Goal: Feedback & Contribution: Submit feedback/report problem

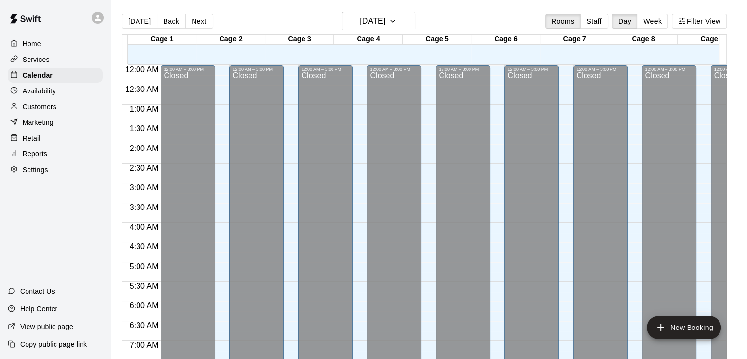
scroll to position [609, 0]
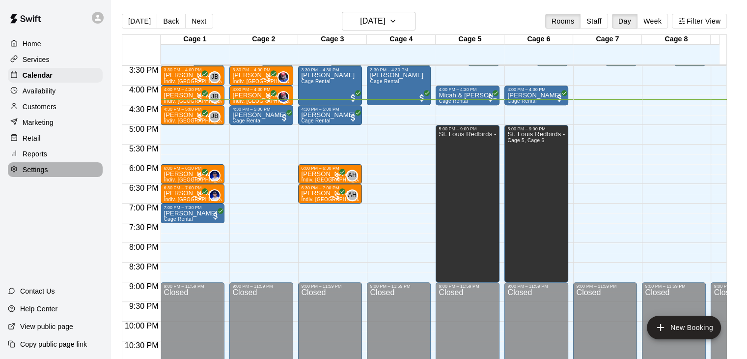
click at [53, 172] on div "Settings" at bounding box center [55, 169] width 95 height 15
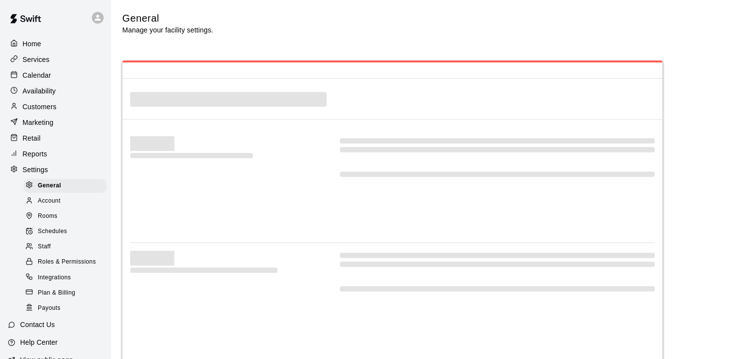
select select "**"
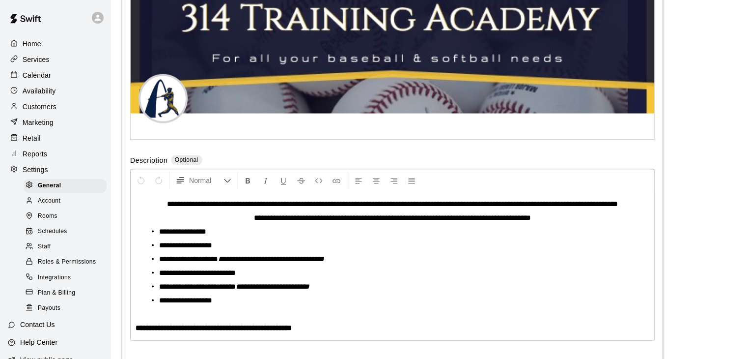
scroll to position [2136, 0]
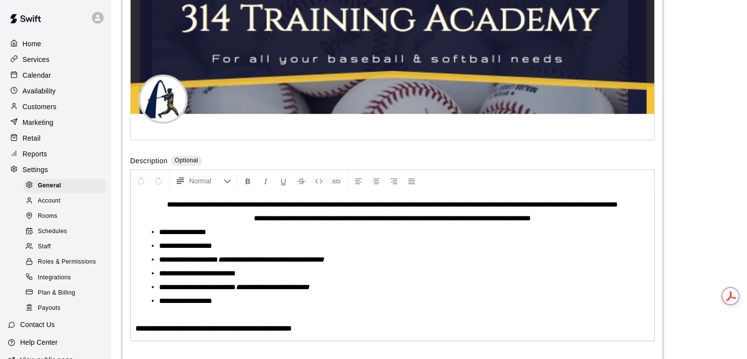
click at [58, 254] on div "Staff" at bounding box center [65, 247] width 83 height 14
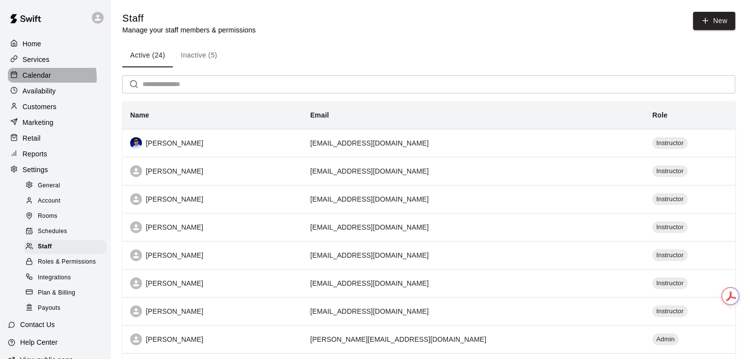
click at [47, 79] on p "Calendar" at bounding box center [37, 75] width 28 height 10
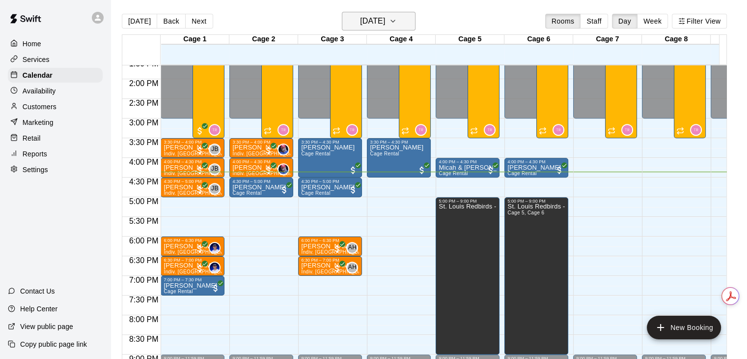
click at [382, 24] on h6 "[DATE]" at bounding box center [372, 21] width 25 height 14
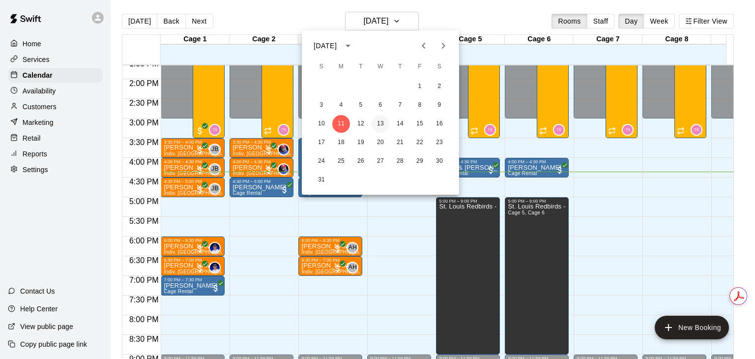
click at [372, 128] on button "13" at bounding box center [380, 124] width 18 height 18
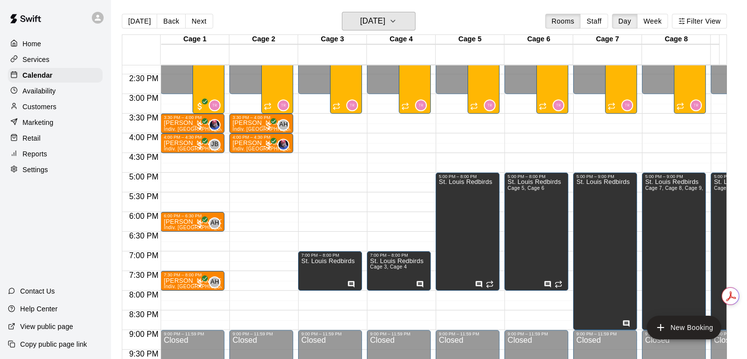
scroll to position [559, 0]
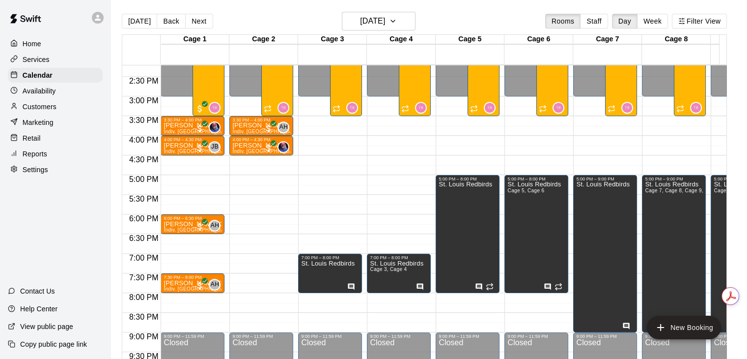
click at [43, 109] on p "Customers" at bounding box center [40, 107] width 34 height 10
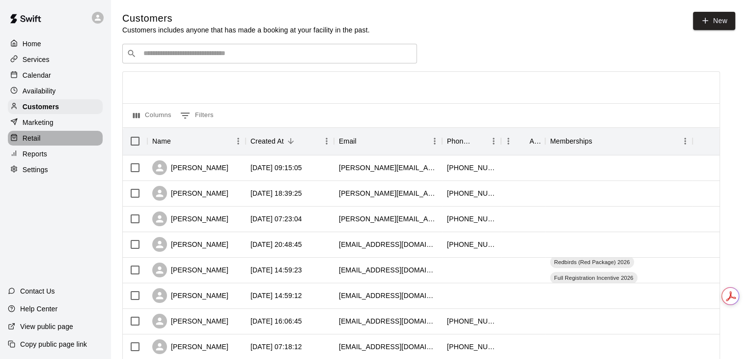
click at [50, 136] on div "Retail" at bounding box center [55, 138] width 95 height 15
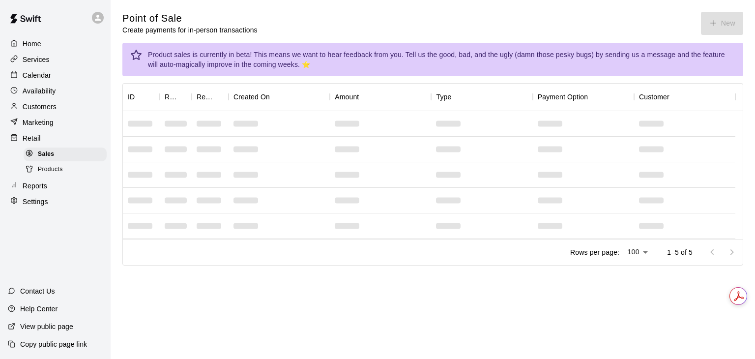
click at [54, 124] on div "Marketing" at bounding box center [55, 122] width 95 height 15
click at [43, 58] on p "Services" at bounding box center [36, 60] width 27 height 10
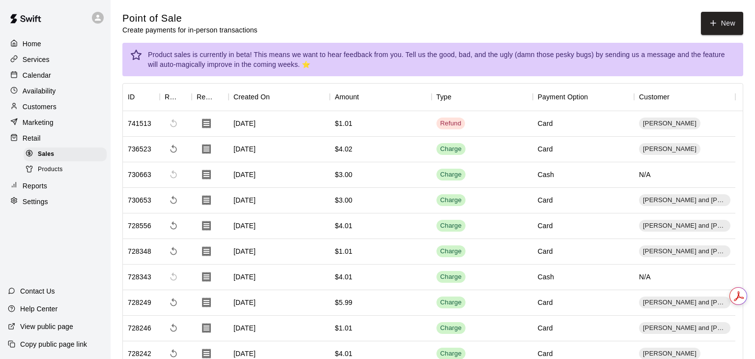
click at [45, 61] on p "Services" at bounding box center [36, 60] width 27 height 10
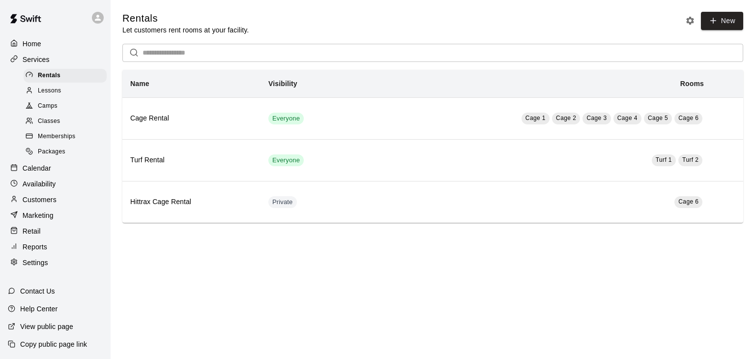
click at [43, 217] on div "Marketing" at bounding box center [55, 215] width 95 height 15
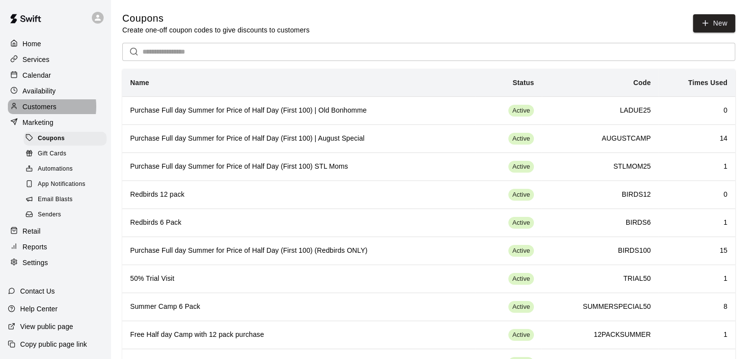
click at [35, 110] on p "Customers" at bounding box center [40, 107] width 34 height 10
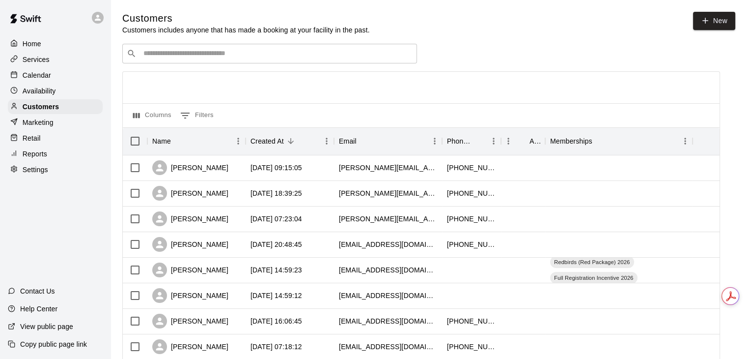
click at [35, 55] on div "Services" at bounding box center [55, 59] width 95 height 15
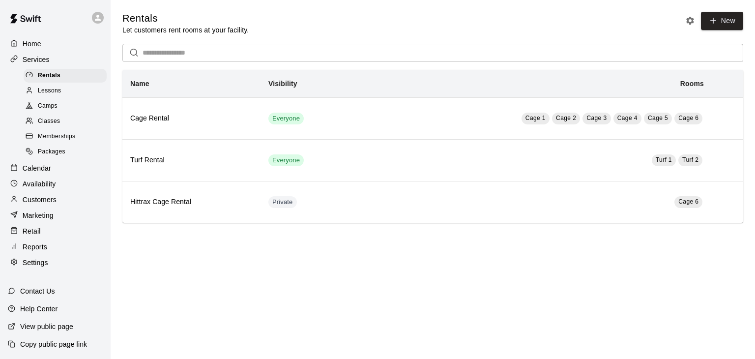
click at [55, 94] on span "Lessons" at bounding box center [50, 91] width 24 height 10
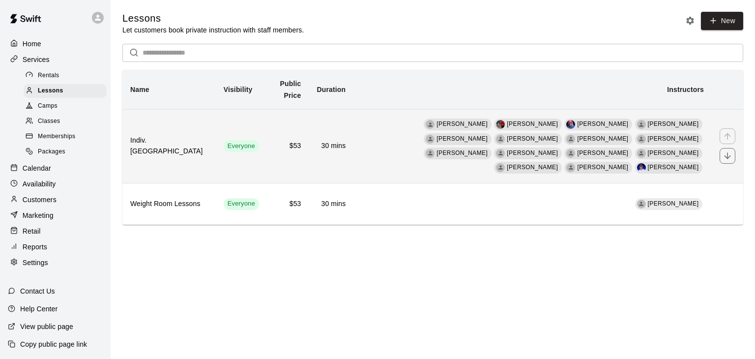
click at [309, 157] on td "30 mins" at bounding box center [331, 146] width 45 height 74
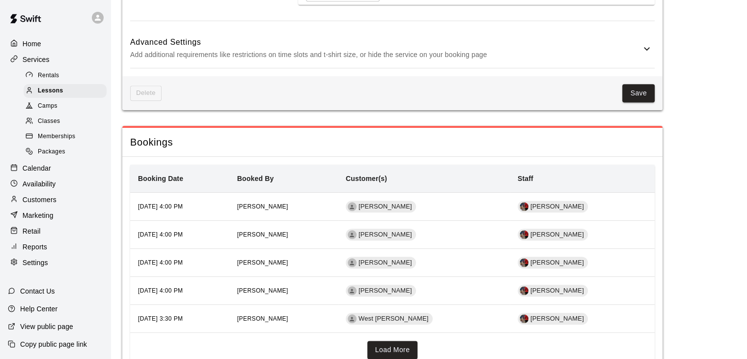
scroll to position [1078, 0]
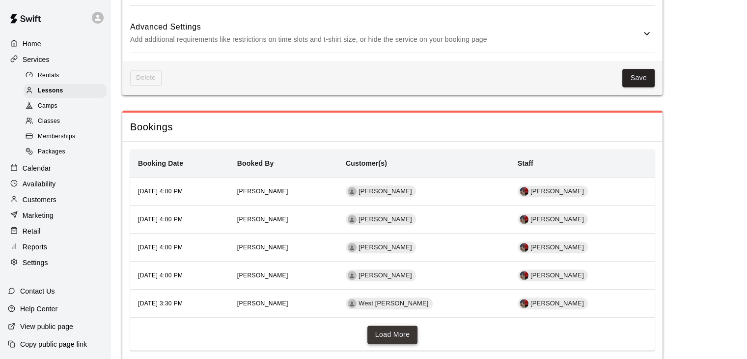
click at [395, 325] on button "Load More" at bounding box center [392, 334] width 51 height 18
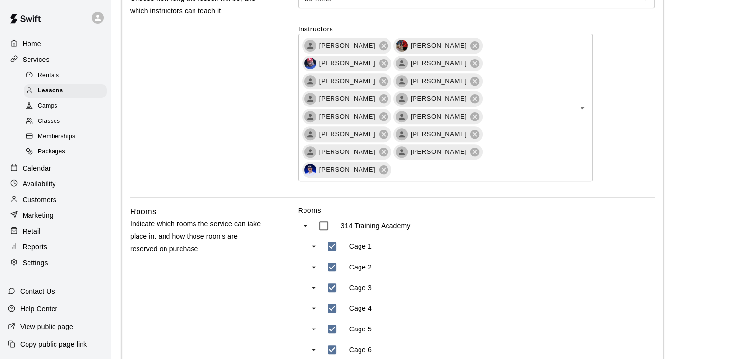
scroll to position [357, 0]
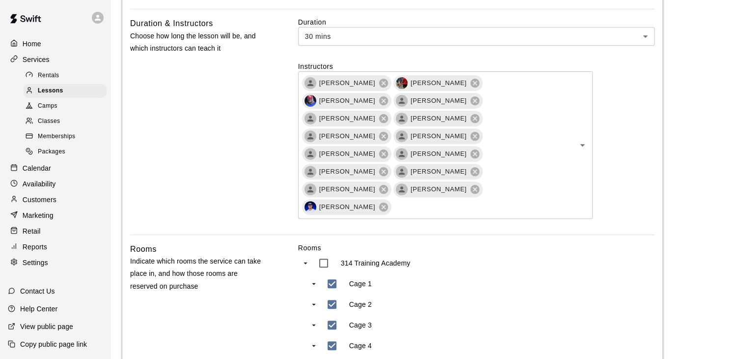
click at [67, 150] on div "Packages" at bounding box center [65, 152] width 83 height 14
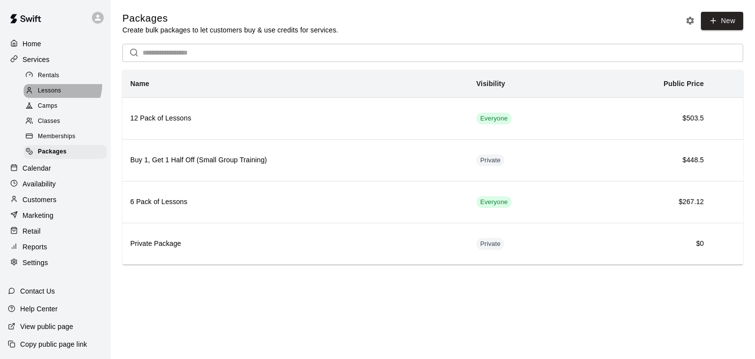
click at [58, 87] on div "Lessons" at bounding box center [65, 91] width 83 height 14
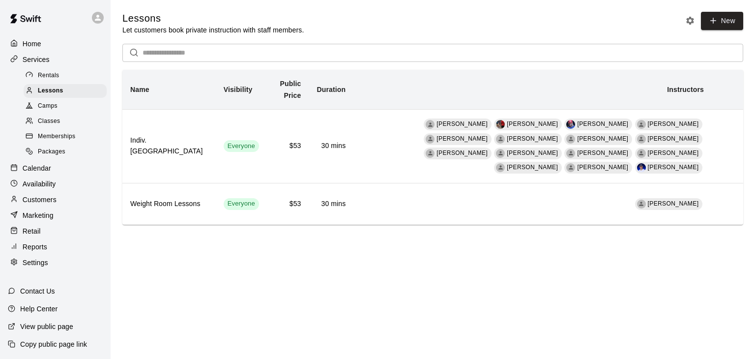
click at [45, 199] on div "Home Services Rentals Lessons Camps Classes Memberships Packages Calendar Avail…" at bounding box center [55, 152] width 111 height 235
click at [45, 202] on div "Customers" at bounding box center [55, 199] width 95 height 15
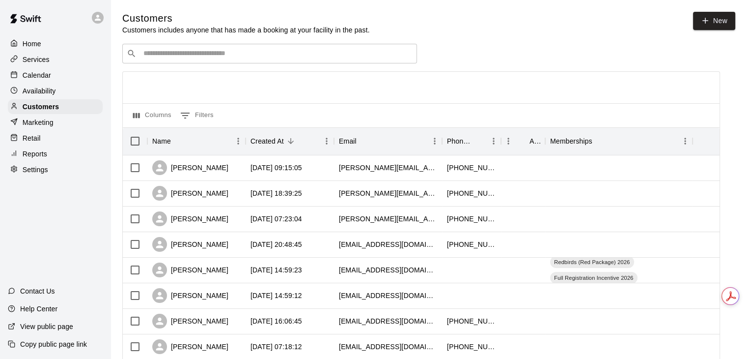
click at [33, 174] on p "Settings" at bounding box center [36, 170] width 26 height 10
select select "**"
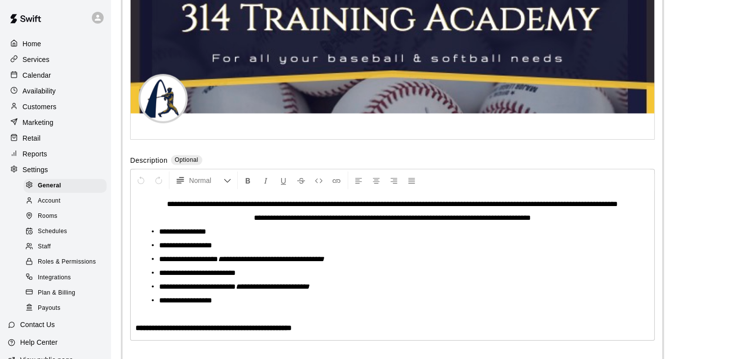
scroll to position [2136, 0]
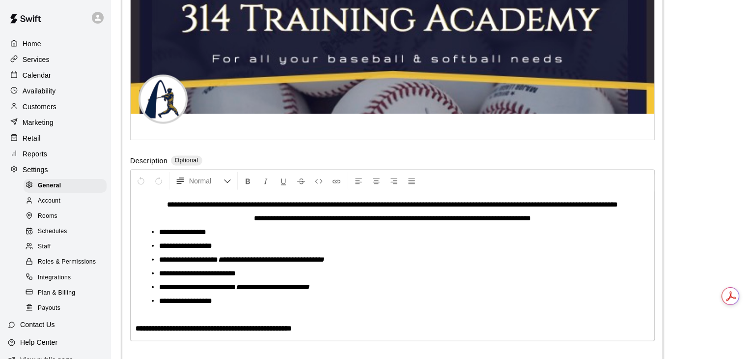
click at [66, 298] on span "Plan & Billing" at bounding box center [56, 293] width 37 height 10
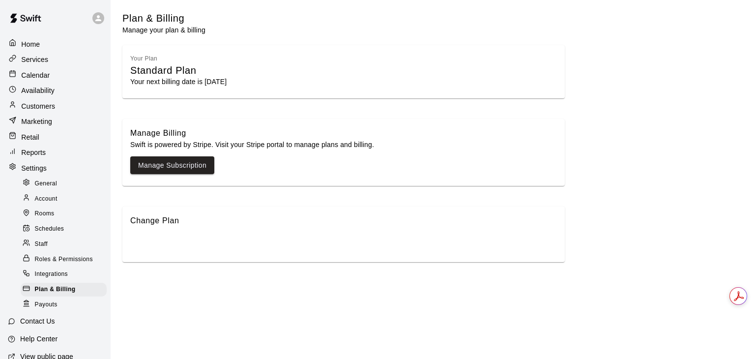
click at [69, 320] on div "Contact Us" at bounding box center [55, 321] width 111 height 18
click at [52, 304] on span "Payouts" at bounding box center [46, 305] width 23 height 10
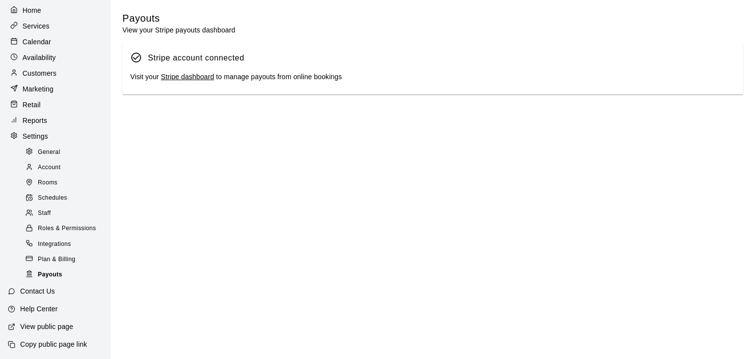
scroll to position [37, 0]
click at [63, 249] on span "Integrations" at bounding box center [54, 244] width 33 height 10
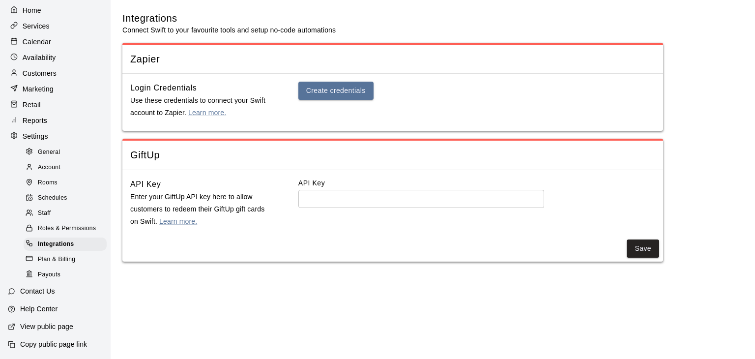
click at [86, 233] on span "Roles & Permissions" at bounding box center [67, 229] width 58 height 10
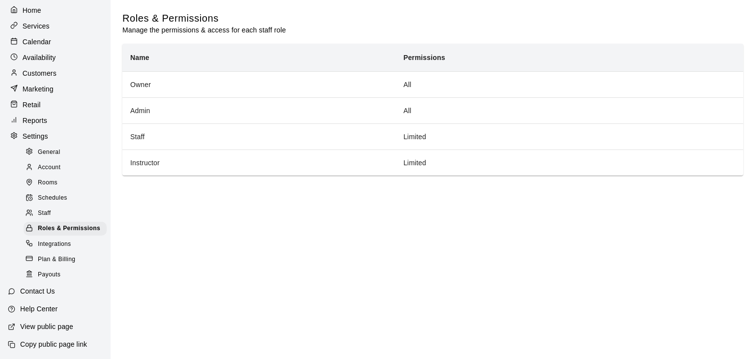
click at [62, 214] on div "Staff" at bounding box center [65, 213] width 83 height 14
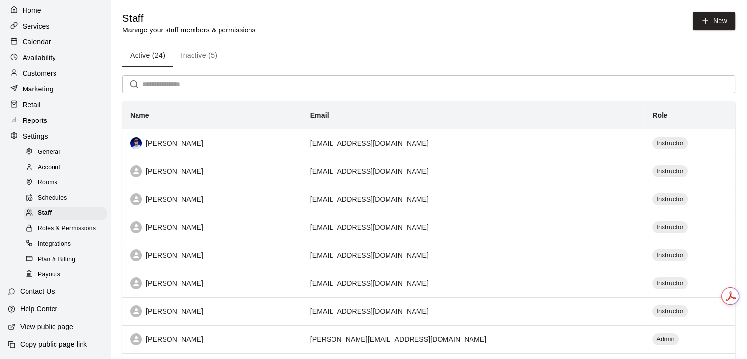
click at [67, 191] on link "Rooms" at bounding box center [67, 182] width 87 height 15
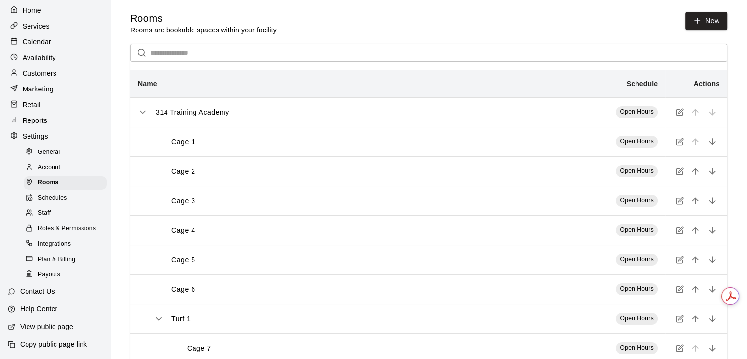
click at [66, 201] on span "Schedules" at bounding box center [52, 198] width 29 height 10
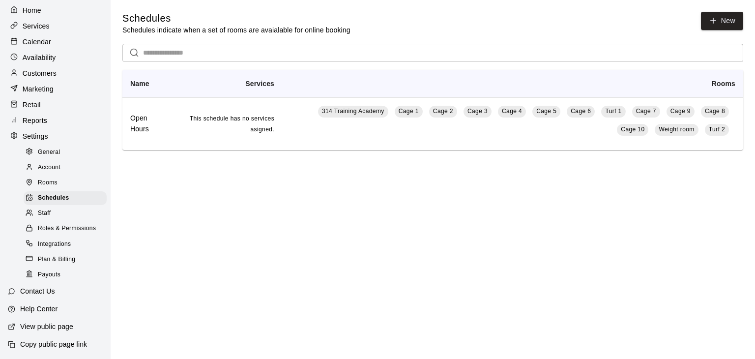
click at [65, 188] on div "Rooms" at bounding box center [65, 183] width 83 height 14
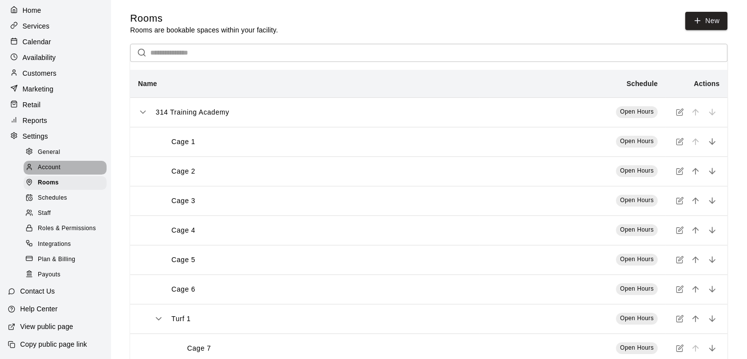
click at [71, 169] on div "Account" at bounding box center [65, 168] width 83 height 14
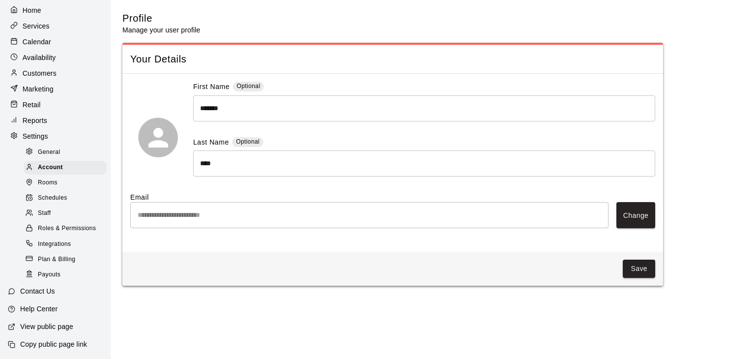
click at [82, 158] on div "General" at bounding box center [65, 152] width 83 height 14
select select "**"
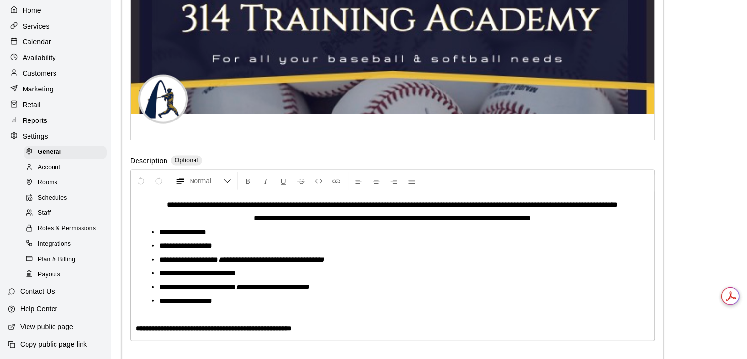
scroll to position [48, 0]
click at [44, 306] on p "Help Center" at bounding box center [38, 309] width 37 height 10
click at [46, 298] on div "Contact Us" at bounding box center [31, 291] width 63 height 18
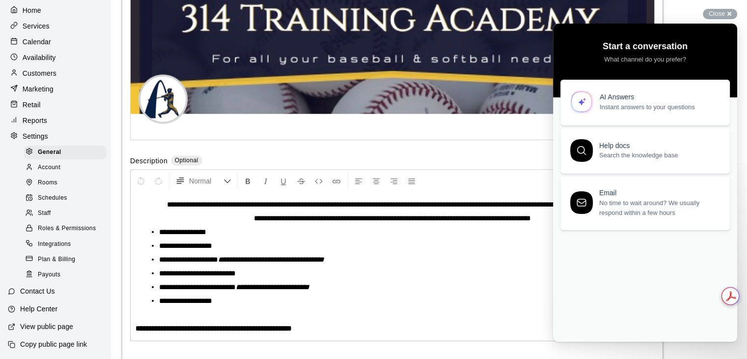
scroll to position [0, 0]
click at [631, 191] on div "Email" at bounding box center [658, 191] width 119 height 8
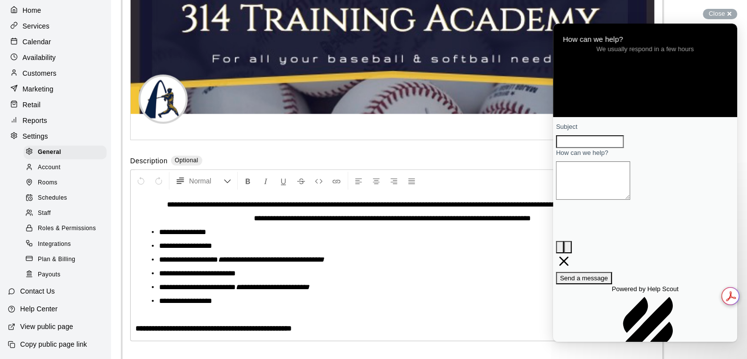
click at [599, 148] on input "Subject" at bounding box center [590, 141] width 68 height 13
type input "**********"
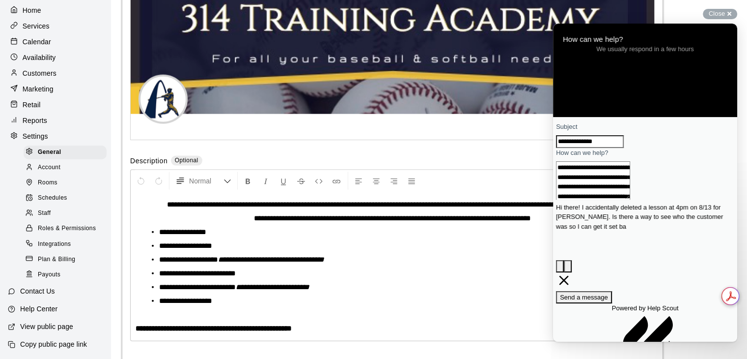
scroll to position [6, 0]
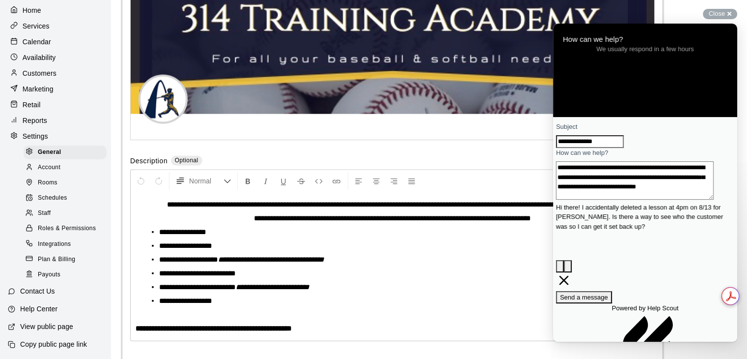
type textarea "**********"
click at [608, 293] on span "Send a message" at bounding box center [584, 296] width 48 height 7
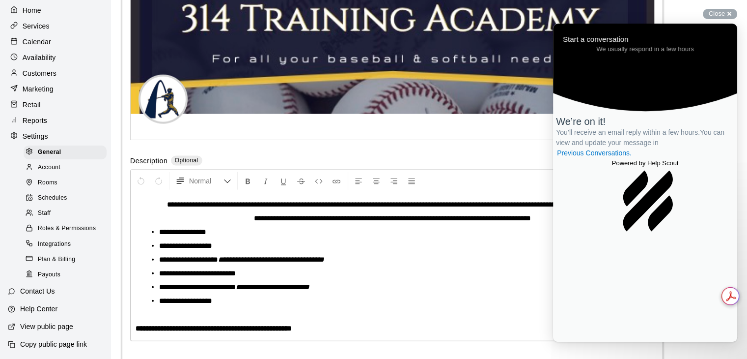
click at [57, 34] on div "Calendar" at bounding box center [55, 41] width 95 height 15
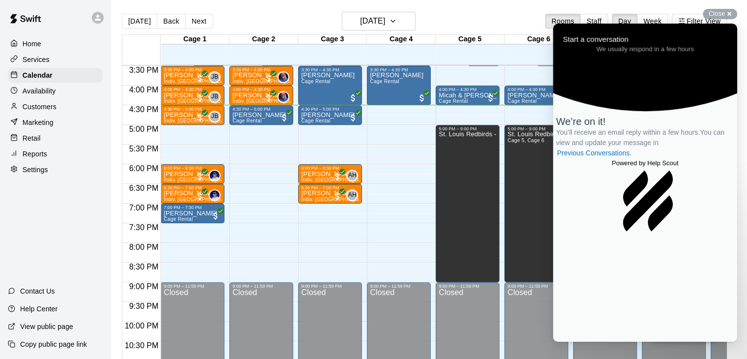
scroll to position [583, 0]
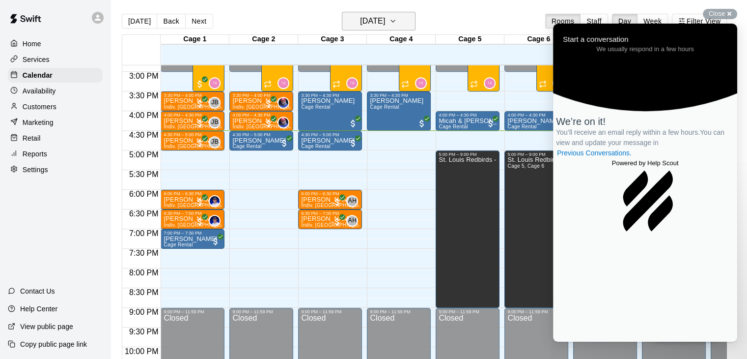
click at [379, 20] on h6 "[DATE]" at bounding box center [372, 21] width 25 height 14
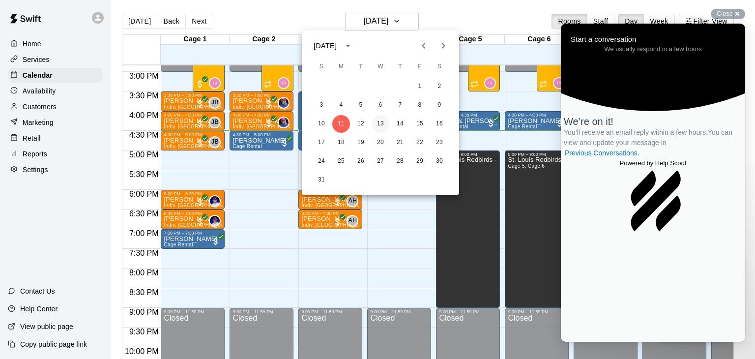
click at [382, 127] on button "13" at bounding box center [380, 124] width 18 height 18
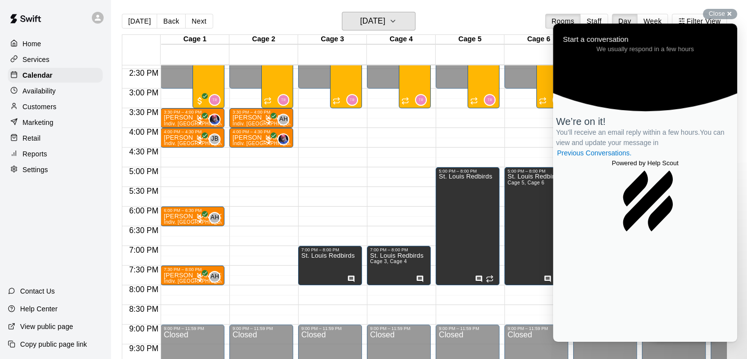
scroll to position [566, 0]
